Goal: Book appointment/travel/reservation

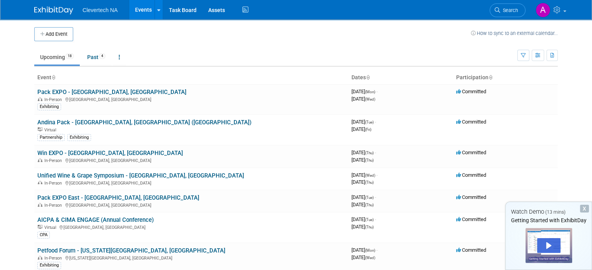
drag, startPoint x: 179, startPoint y: 1, endPoint x: 457, endPoint y: 65, distance: 284.9
click at [457, 65] on ul "Upcoming 18 Past 4 All Events 22 Past and Upcoming Grouped Annually Events grou…" at bounding box center [275, 58] width 483 height 18
click at [223, 96] on div "In-Person [GEOGRAPHIC_DATA], [GEOGRAPHIC_DATA]" at bounding box center [191, 99] width 308 height 6
click at [54, 90] on link "Pack EXPO - [GEOGRAPHIC_DATA], [GEOGRAPHIC_DATA]" at bounding box center [111, 92] width 149 height 7
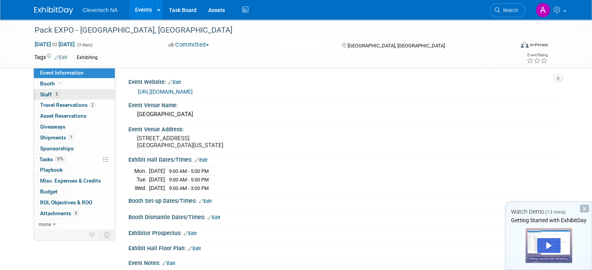
click at [40, 94] on span "Staff 5" at bounding box center [49, 94] width 19 height 6
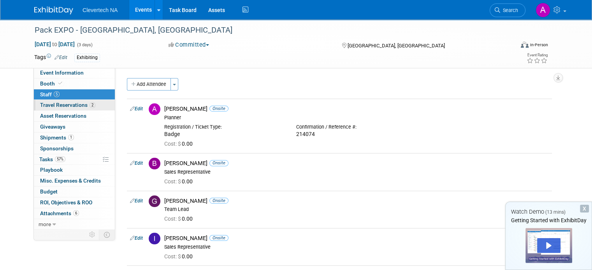
click at [66, 105] on span "Travel Reservations 2" at bounding box center [67, 105] width 55 height 6
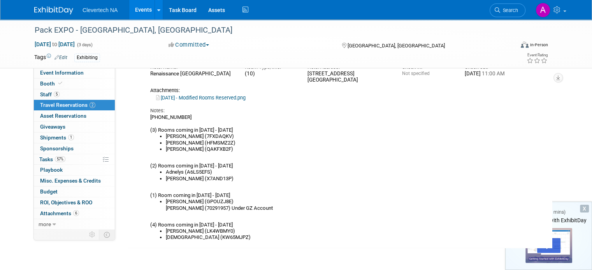
scroll to position [311, 0]
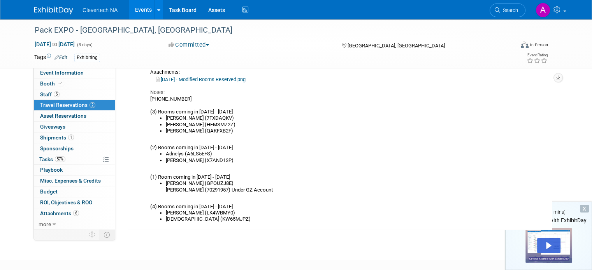
click at [204, 178] on div "(702)784-5700 (3) Rooms coming in Friday 9/26 - 10/2 Alex Florio (7FXDAQKV) Bet…" at bounding box center [333, 159] width 366 height 127
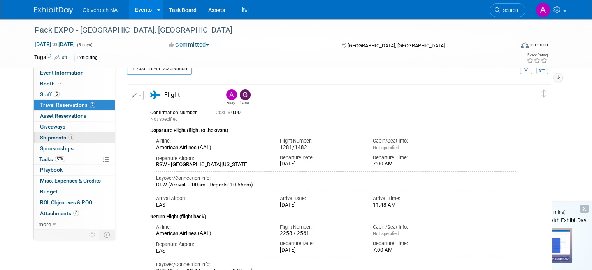
scroll to position [0, 0]
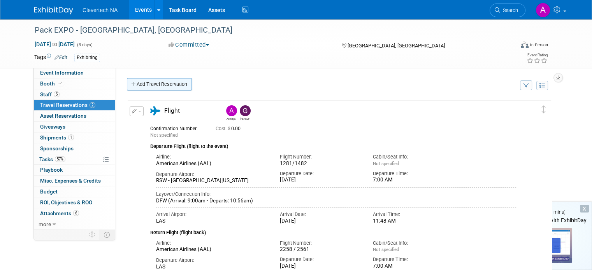
click at [159, 82] on link "Add Travel Reservation" at bounding box center [159, 84] width 65 height 12
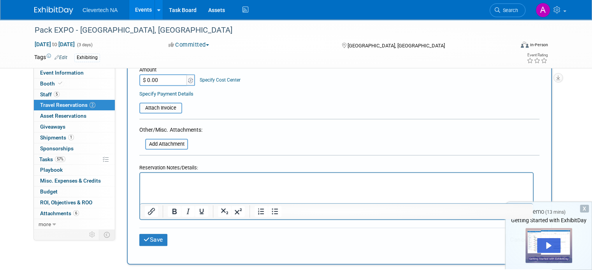
scroll to position [467, 0]
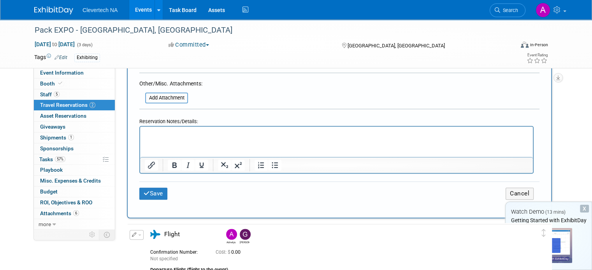
click at [531, 193] on div "Save Cancel" at bounding box center [339, 194] width 400 height 24
click at [528, 188] on button "Cancel" at bounding box center [519, 194] width 28 height 12
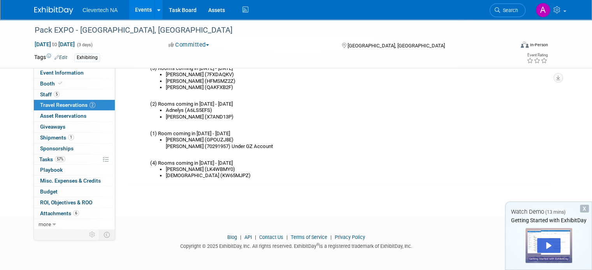
scroll to position [0, 0]
click at [550, 247] on div "Play" at bounding box center [548, 245] width 23 height 15
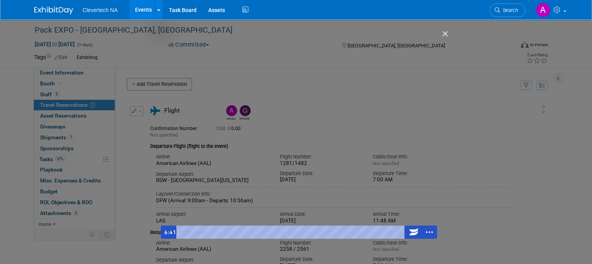
click at [282, 107] on div "Getting Started with ExhibitDay" at bounding box center [299, 135] width 276 height 208
click at [337, 199] on div "Getting Started with ExhibitDay" at bounding box center [299, 135] width 276 height 208
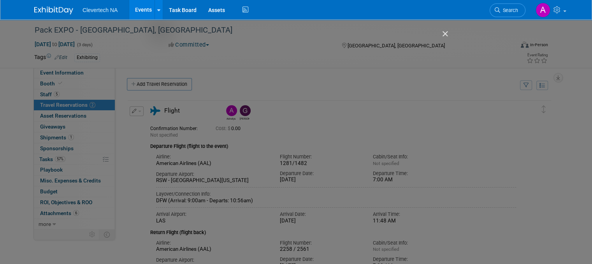
click at [443, 32] on img "Close" at bounding box center [441, 37] width 13 height 13
